Goal: Transaction & Acquisition: Obtain resource

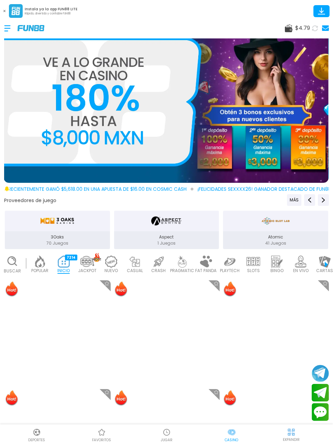
click at [322, 26] on use at bounding box center [325, 27] width 7 height 5
click at [318, 27] on button at bounding box center [314, 28] width 11 height 11
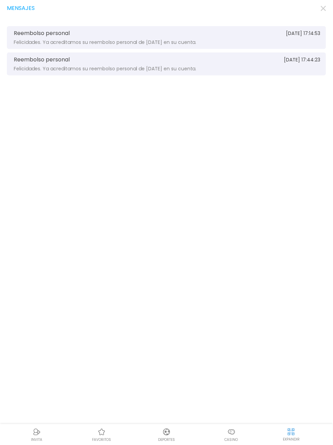
click at [326, 7] on icon "button" at bounding box center [323, 8] width 5 height 5
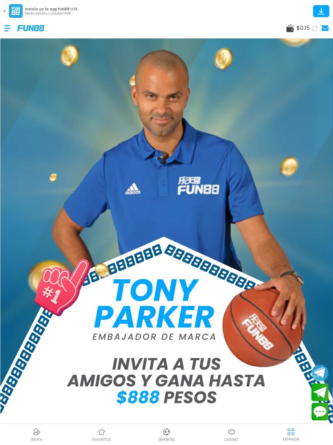
click at [9, 27] on div at bounding box center [10, 28] width 13 height 20
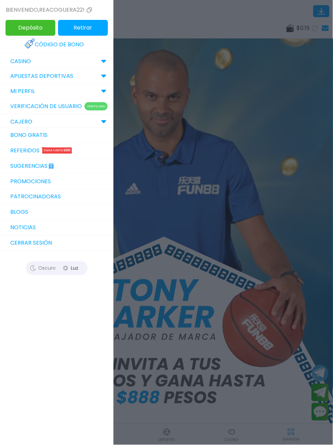
click at [50, 134] on link "Bono Gratis" at bounding box center [56, 135] width 113 height 15
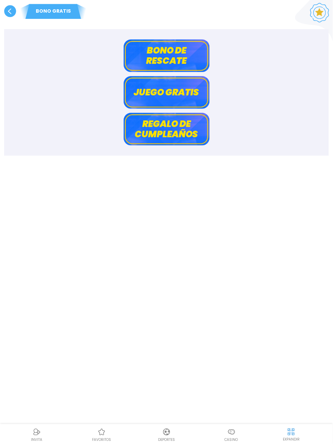
click at [191, 48] on button "Bono de rescate" at bounding box center [167, 55] width 86 height 33
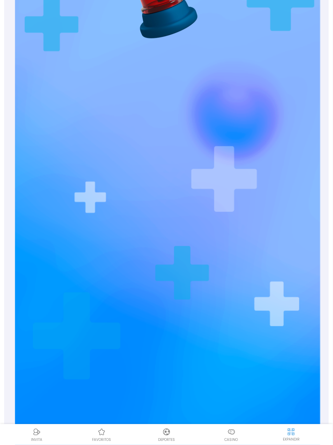
scroll to position [244, 0]
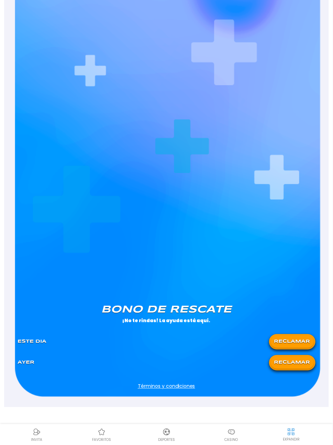
click at [303, 365] on button "RECLAMAR" at bounding box center [292, 363] width 43 height 12
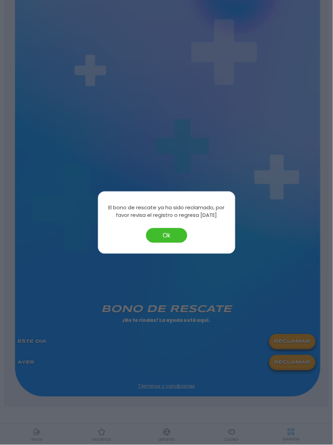
click at [170, 234] on button "Ok" at bounding box center [166, 235] width 41 height 15
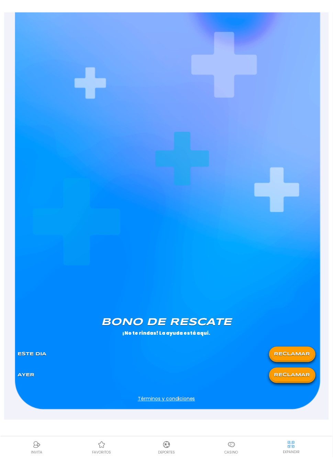
scroll to position [219, 0]
